Goal: Find specific page/section: Find specific page/section

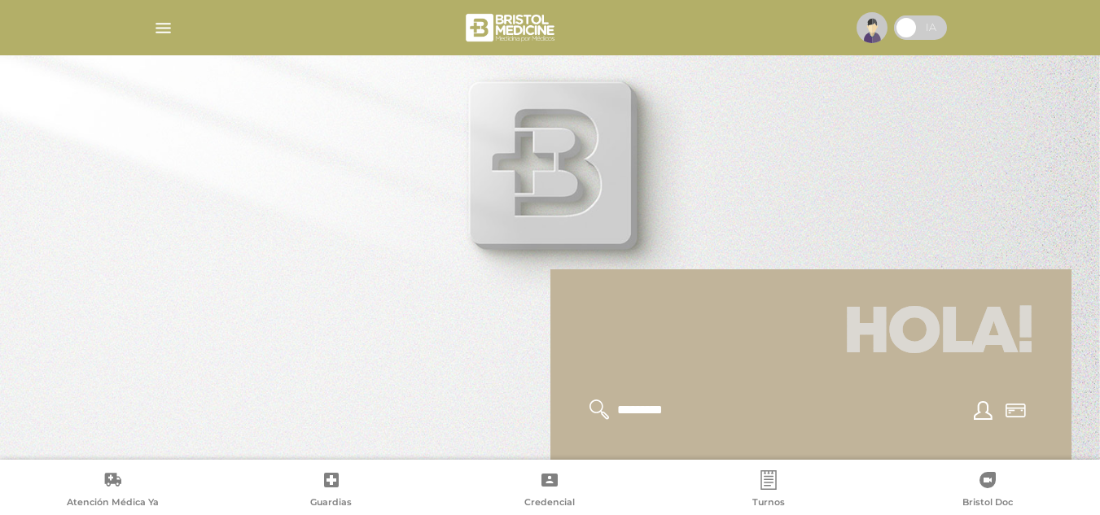
scroll to position [195, 0]
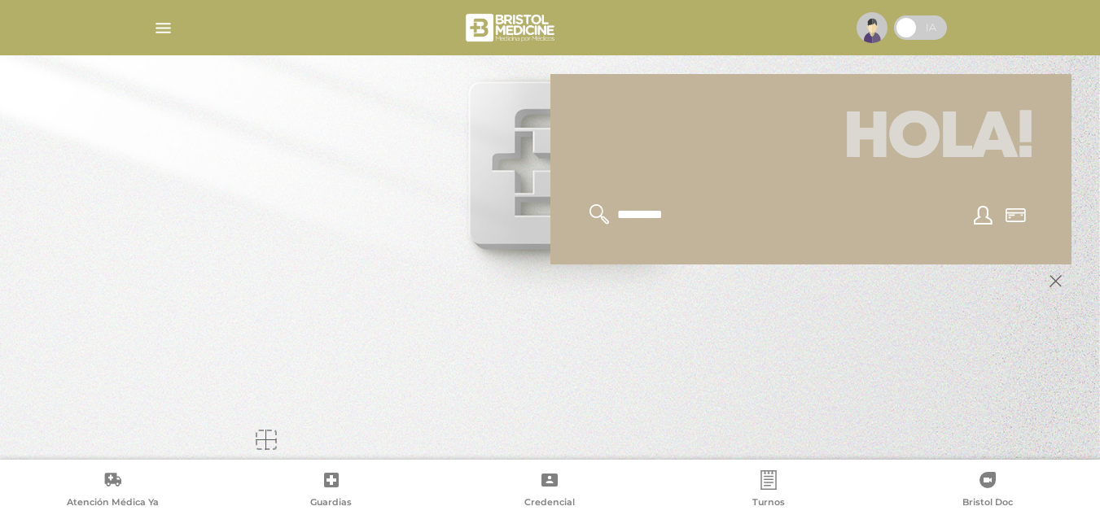
click at [155, 24] on img "button" at bounding box center [163, 28] width 20 height 20
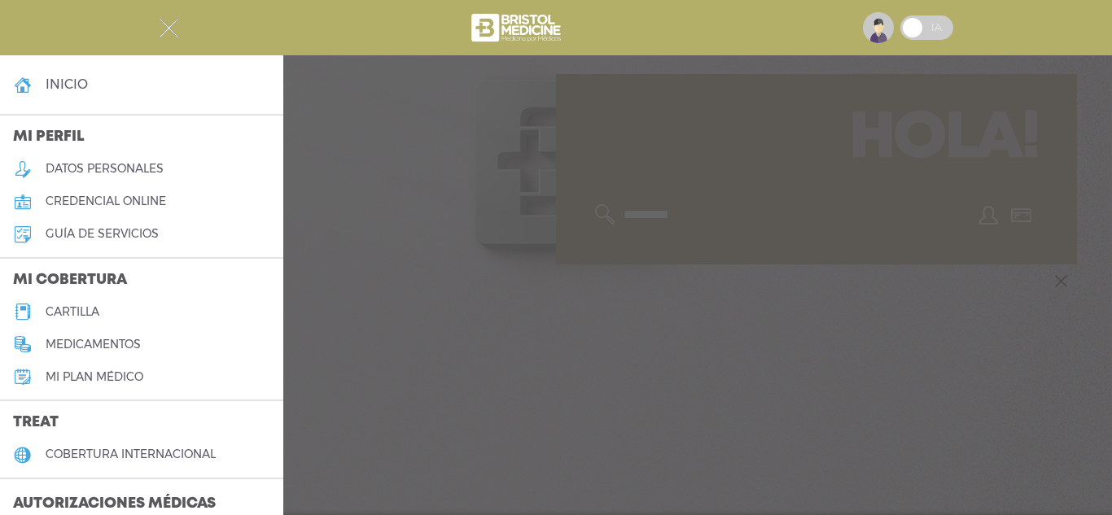
click at [62, 311] on h5 "cartilla" at bounding box center [73, 312] width 54 height 14
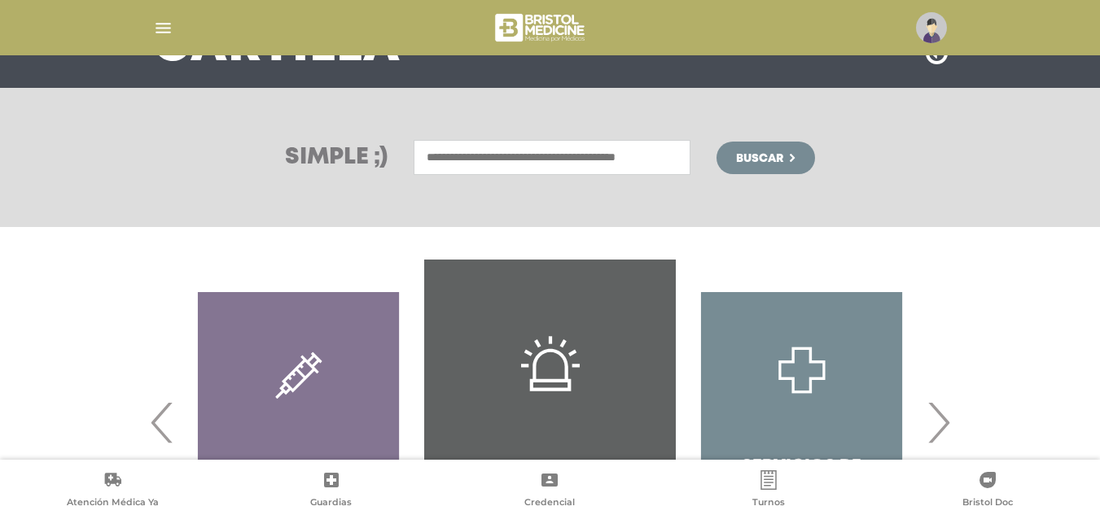
scroll to position [321, 0]
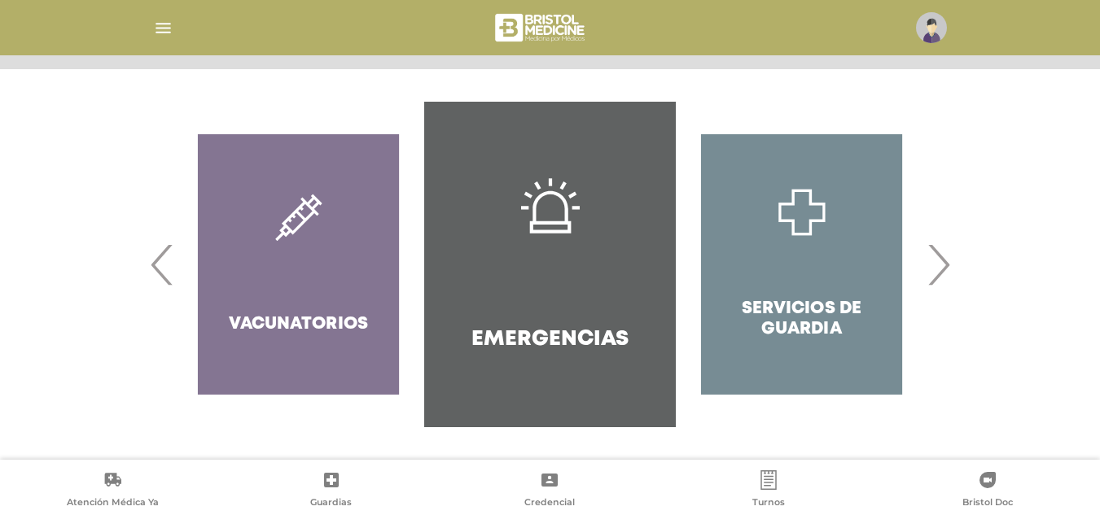
click at [940, 273] on span "›" at bounding box center [938, 265] width 32 height 88
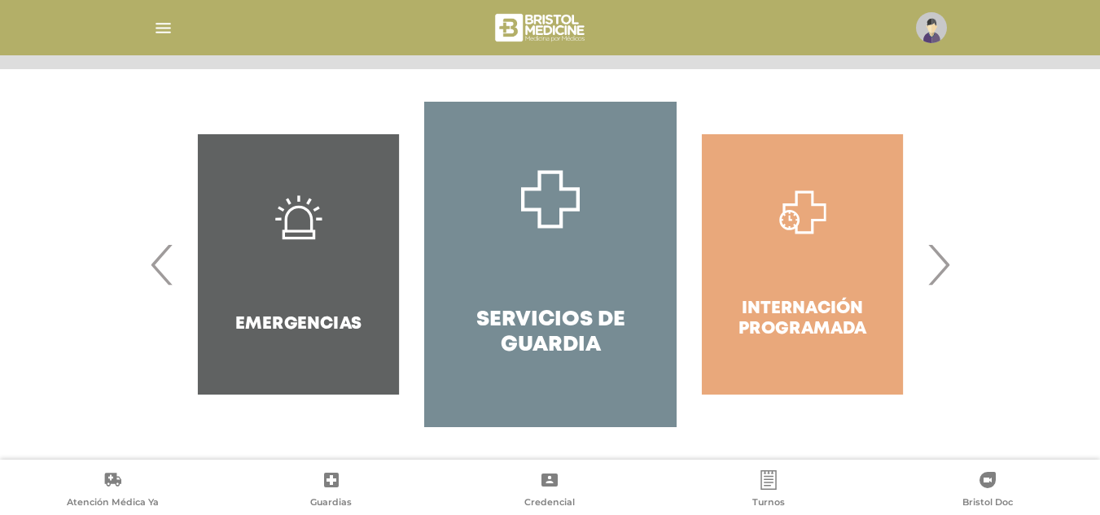
click at [940, 273] on span "›" at bounding box center [938, 265] width 32 height 88
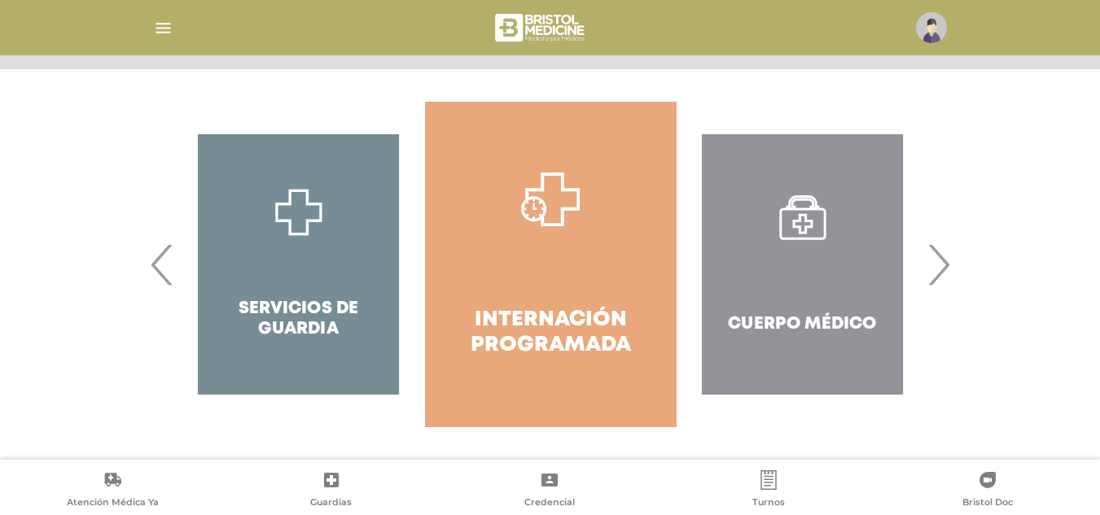
click at [940, 273] on span "›" at bounding box center [938, 265] width 32 height 88
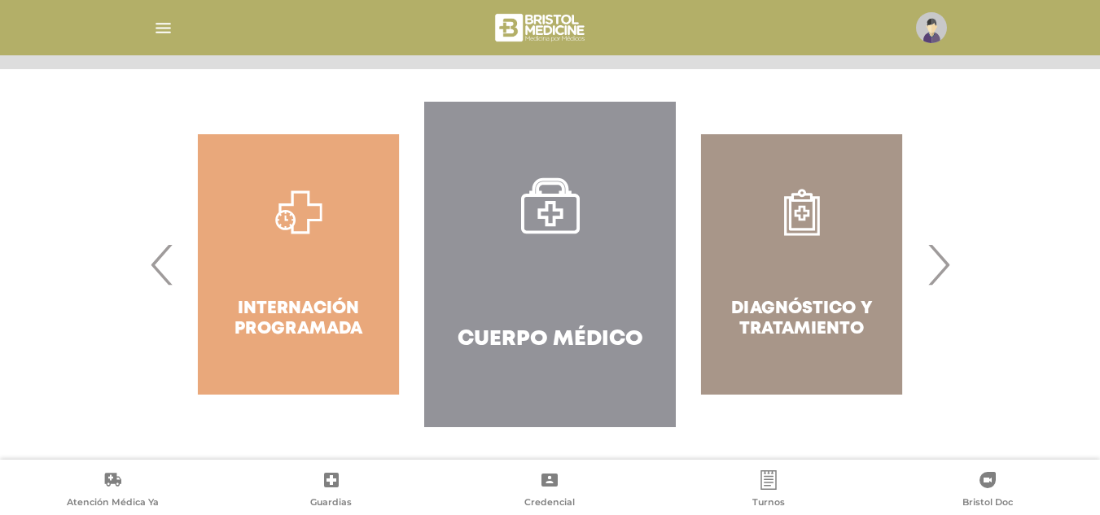
click at [940, 273] on span "›" at bounding box center [938, 265] width 32 height 88
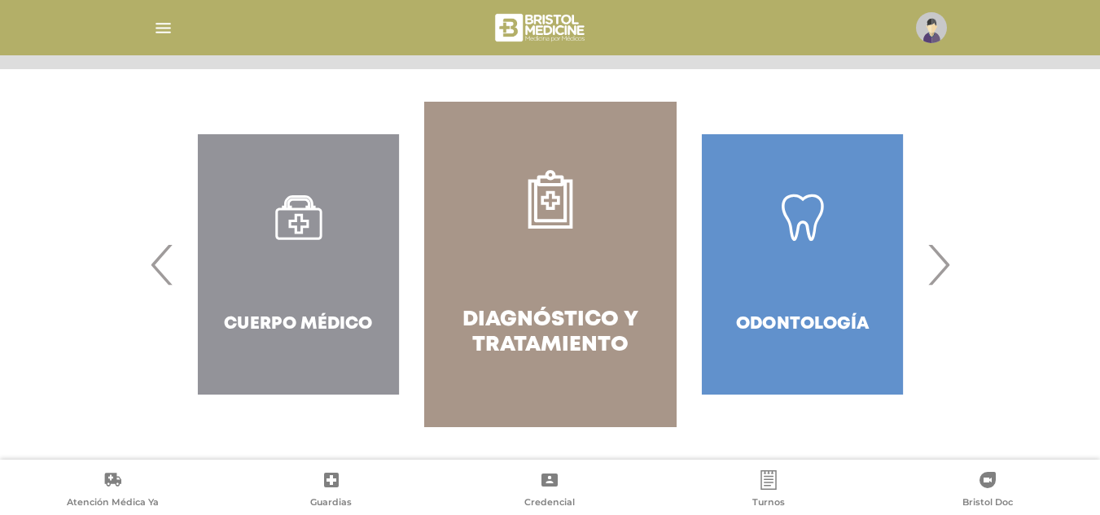
click at [940, 273] on span "›" at bounding box center [938, 265] width 32 height 88
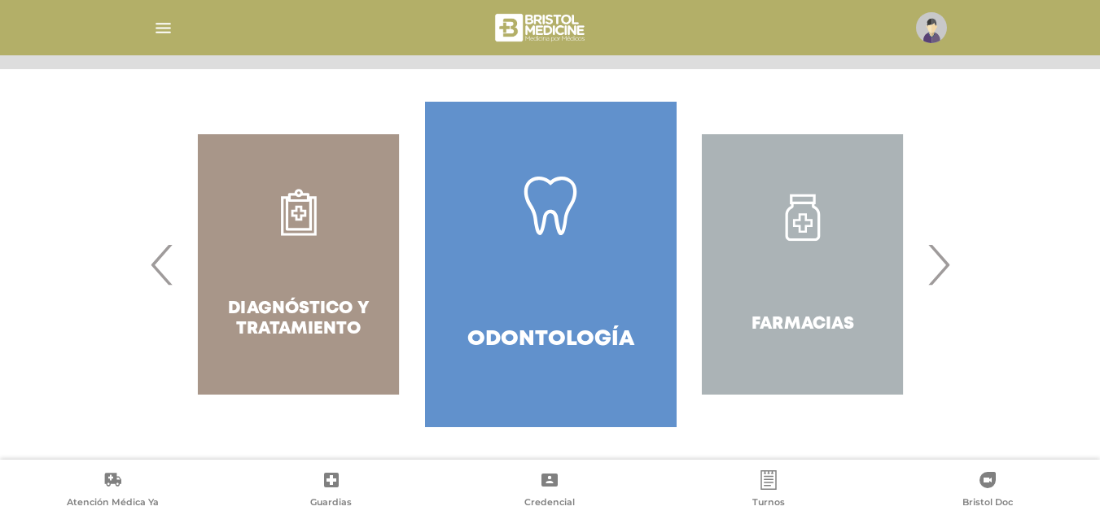
click at [940, 273] on span "›" at bounding box center [938, 265] width 32 height 88
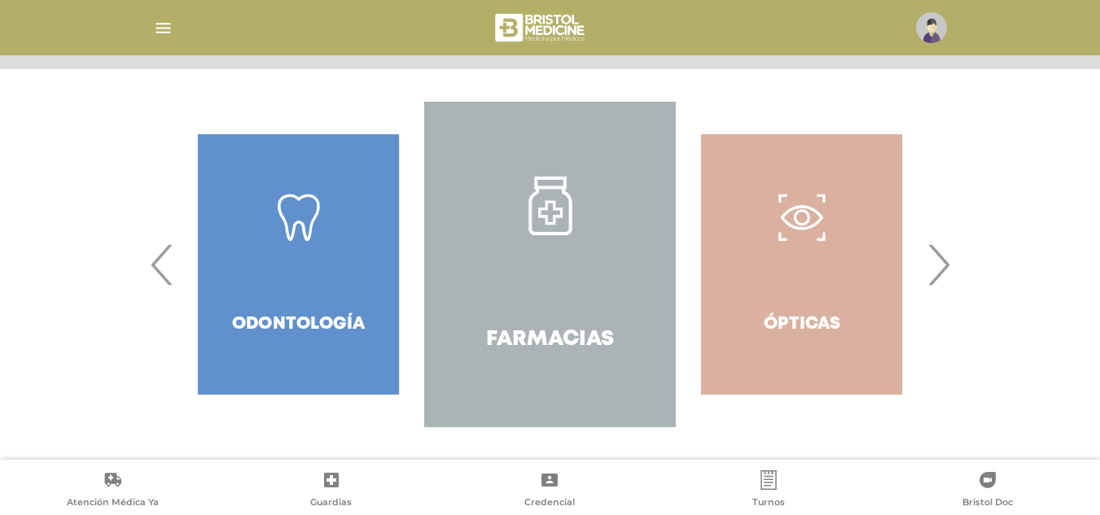
click at [796, 212] on div "Ópticas" at bounding box center [802, 265] width 252 height 326
click at [803, 318] on div "Ópticas" at bounding box center [802, 265] width 252 height 326
click at [801, 326] on div "Ópticas" at bounding box center [802, 265] width 252 height 326
drag, startPoint x: 939, startPoint y: 265, endPoint x: 890, endPoint y: 285, distance: 52.6
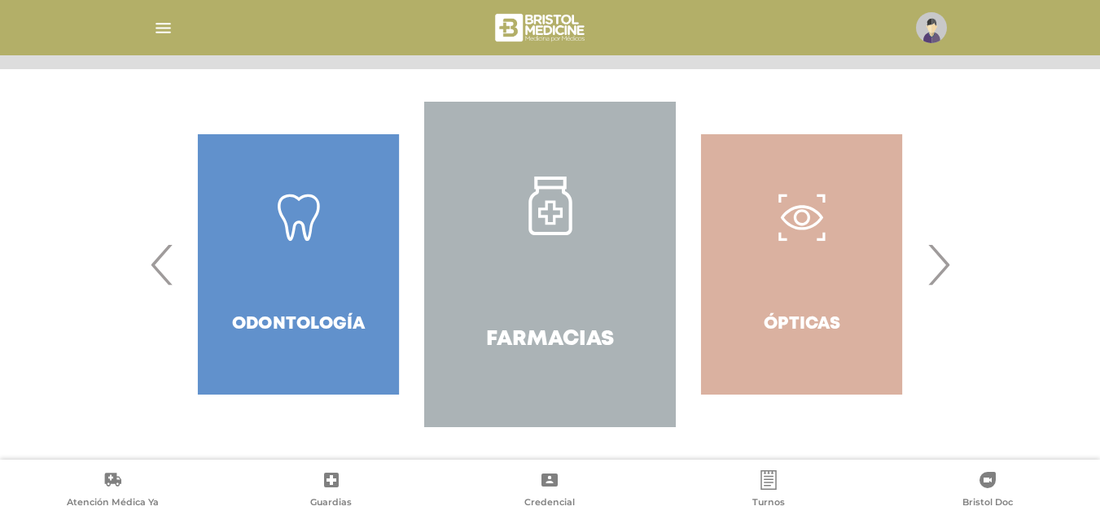
click at [937, 266] on span "›" at bounding box center [938, 265] width 32 height 88
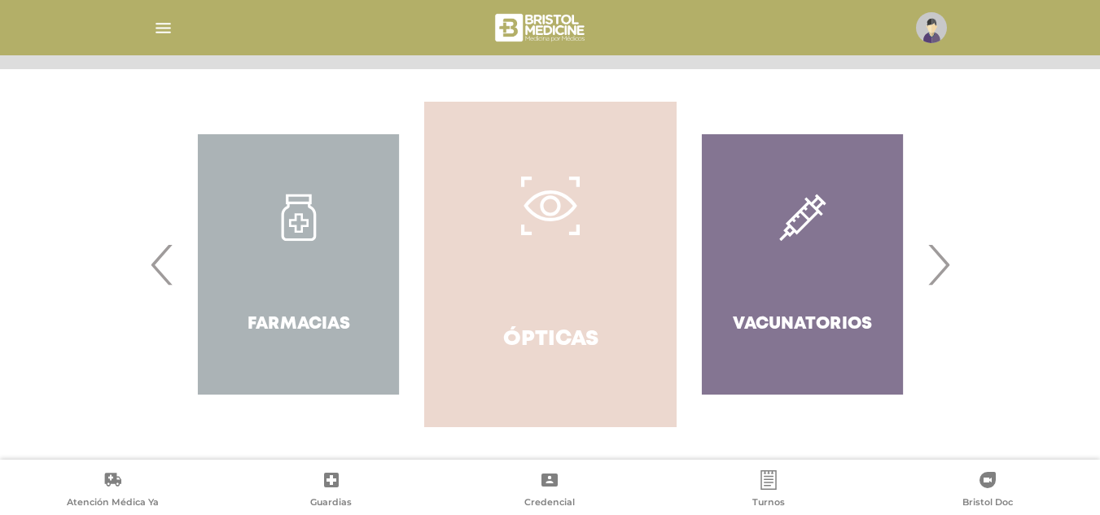
click at [547, 254] on link "Ópticas" at bounding box center [550, 265] width 252 height 326
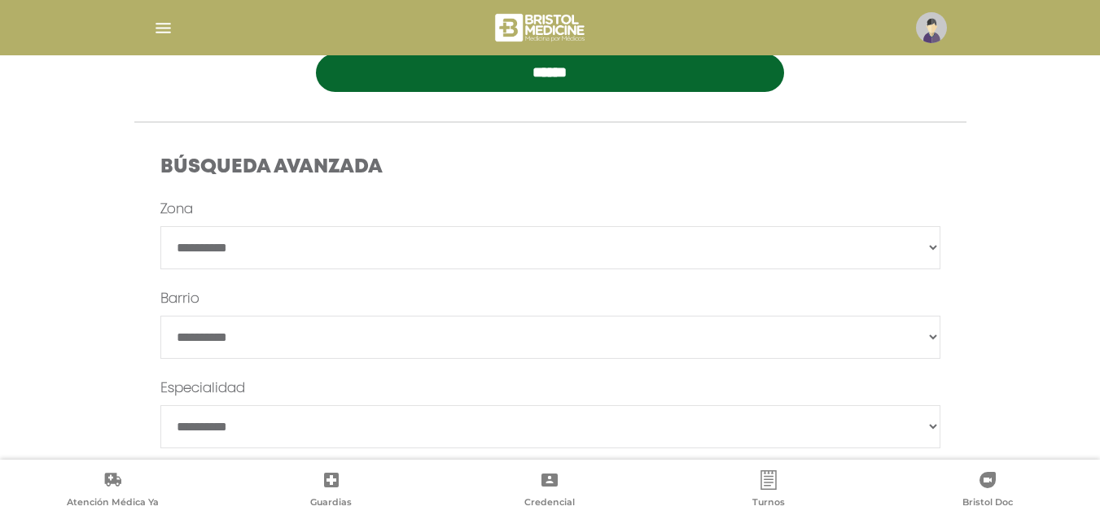
scroll to position [488, 0]
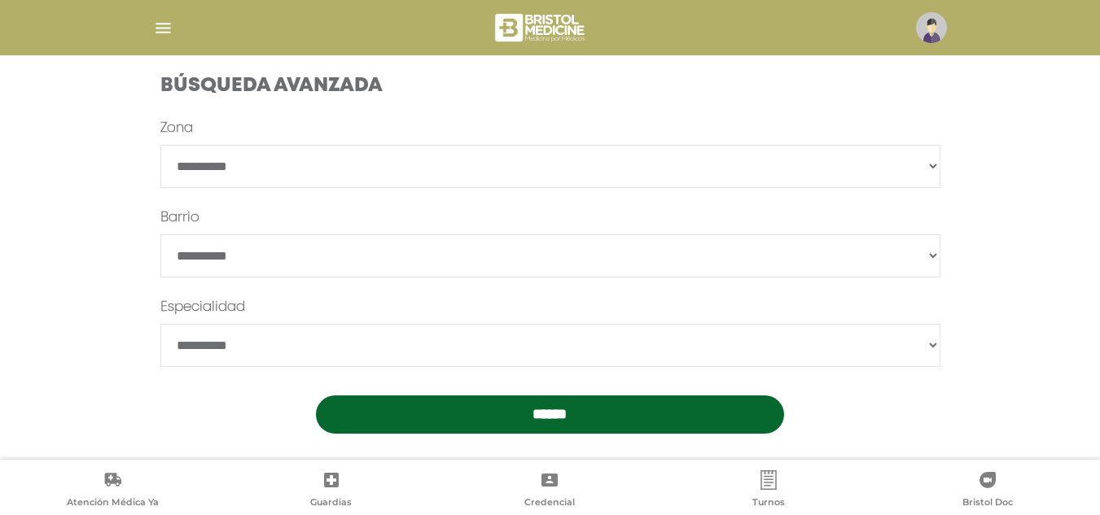
click at [431, 157] on select "**********" at bounding box center [550, 166] width 780 height 43
select select "*********"
click at [160, 145] on select "**********" at bounding box center [550, 166] width 780 height 43
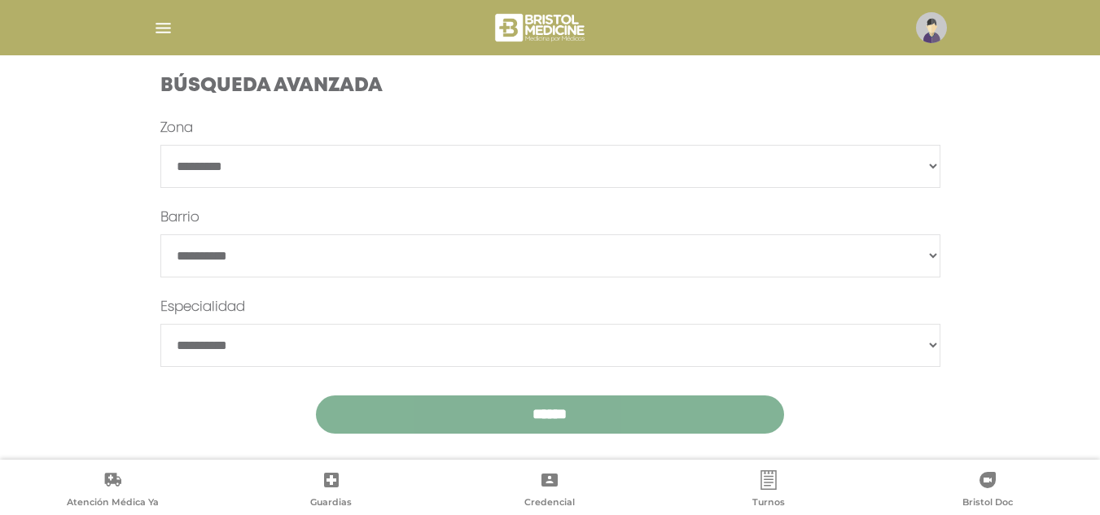
click at [549, 417] on input "******" at bounding box center [550, 415] width 468 height 38
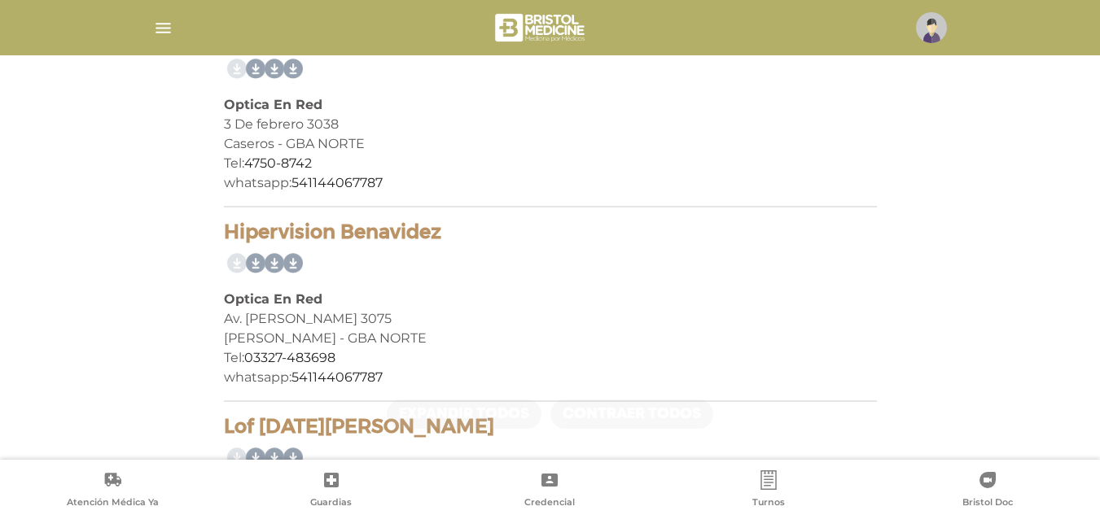
scroll to position [1874, 0]
